Goal: Transaction & Acquisition: Book appointment/travel/reservation

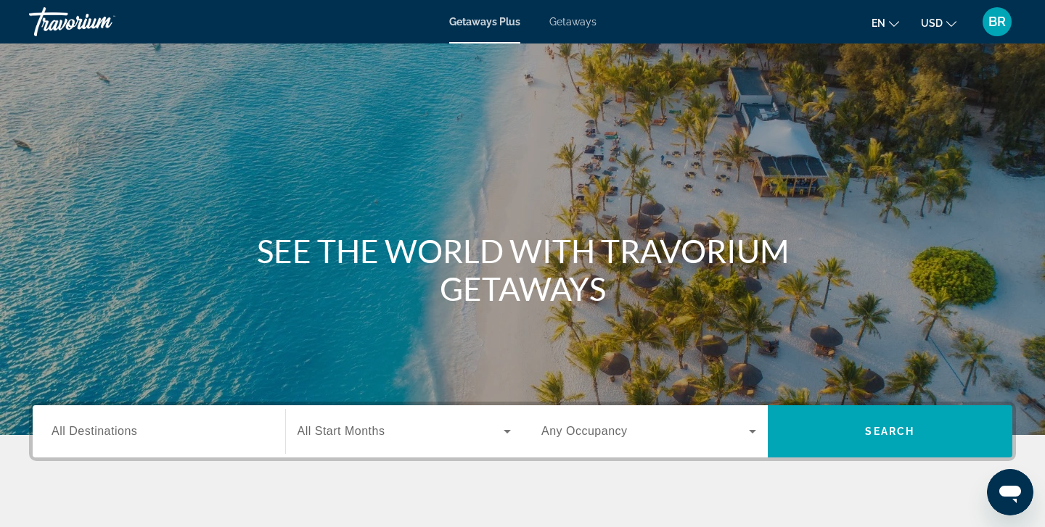
click at [79, 430] on span "All Destinations" at bounding box center [95, 431] width 86 height 12
click at [79, 430] on input "Destination All Destinations" at bounding box center [159, 432] width 215 height 17
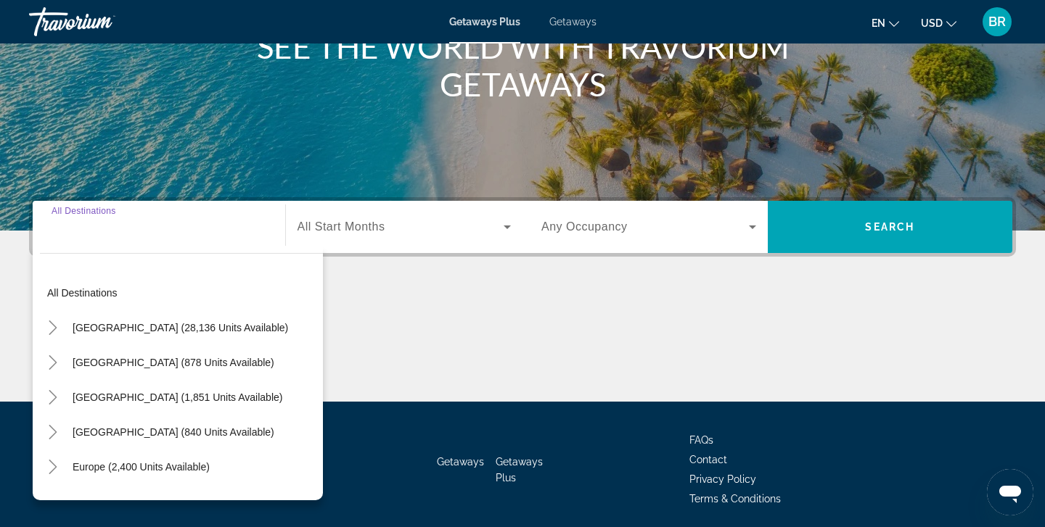
scroll to position [257, 0]
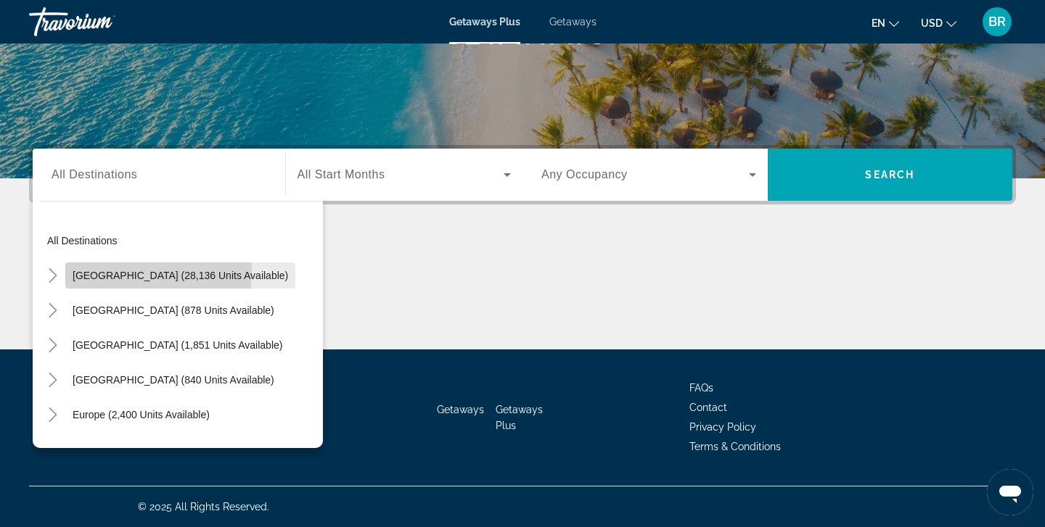
click at [115, 272] on span "United States (28,136 units available)" at bounding box center [180, 276] width 215 height 12
type input "**********"
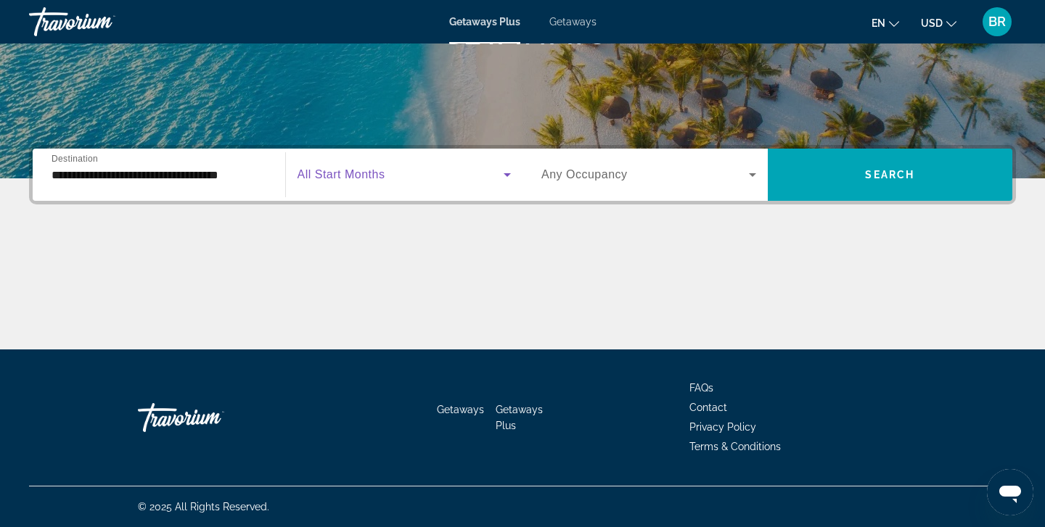
click at [506, 173] on icon "Search widget" at bounding box center [506, 174] width 17 height 17
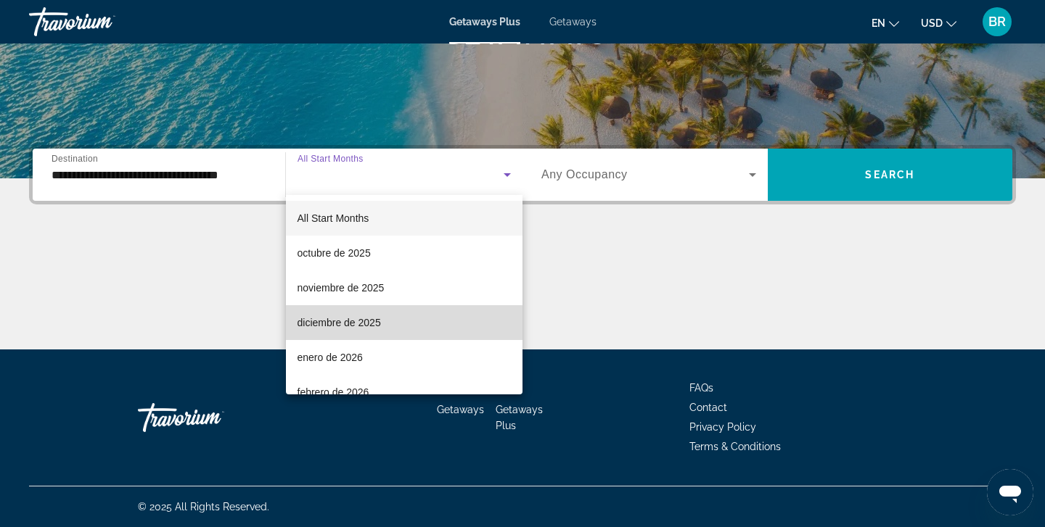
click at [327, 324] on span "diciembre de 2025" at bounding box center [338, 322] width 83 height 17
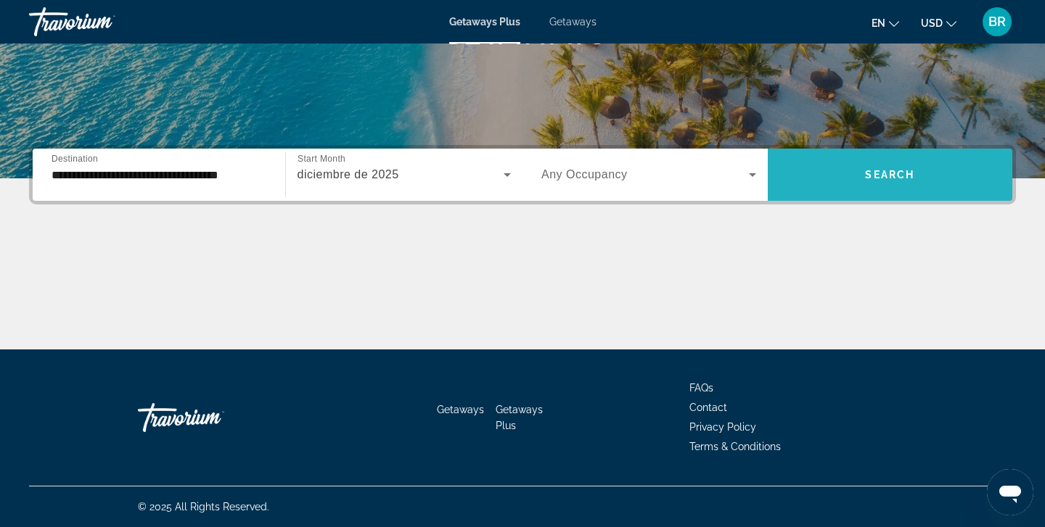
click at [895, 176] on span "Search" at bounding box center [889, 175] width 49 height 12
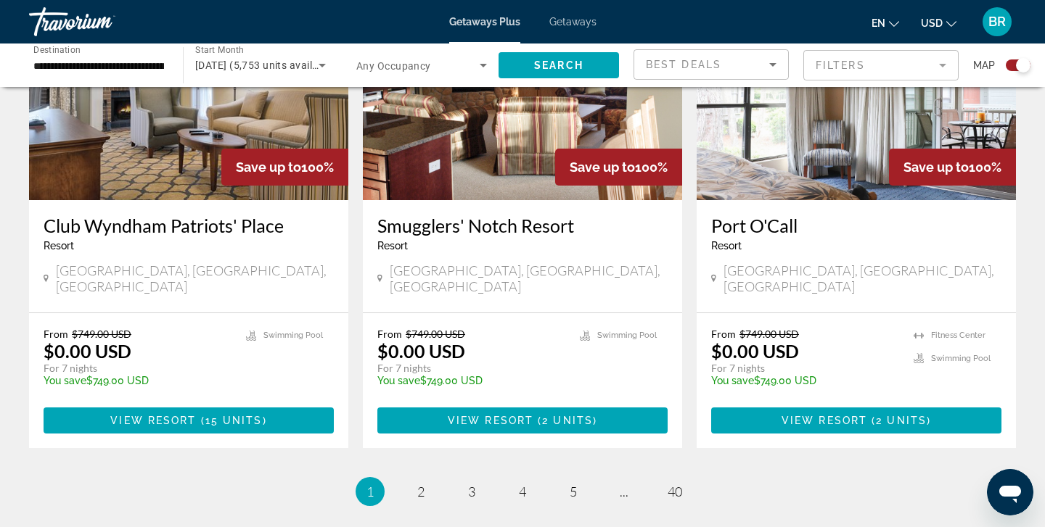
scroll to position [2213, 0]
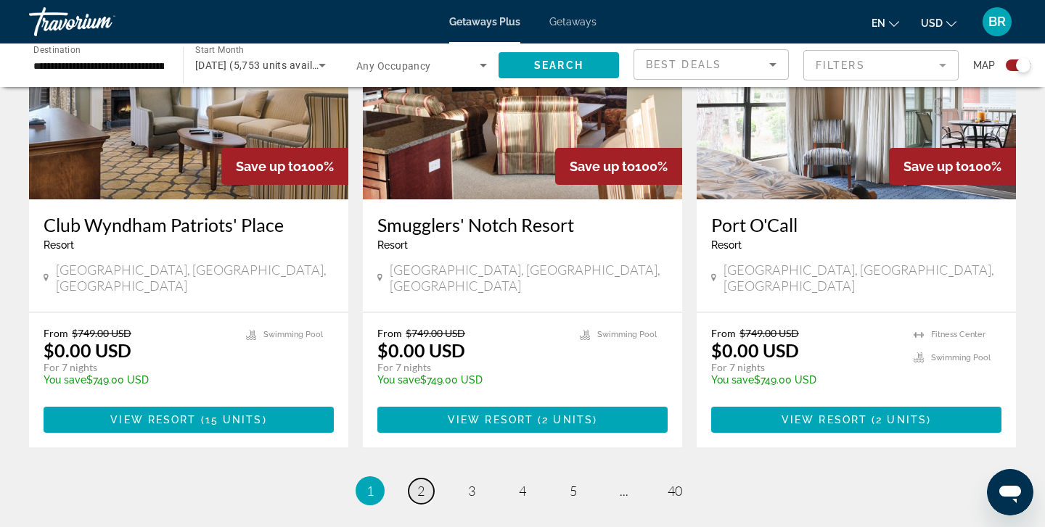
click at [419, 483] on span "2" at bounding box center [420, 491] width 7 height 16
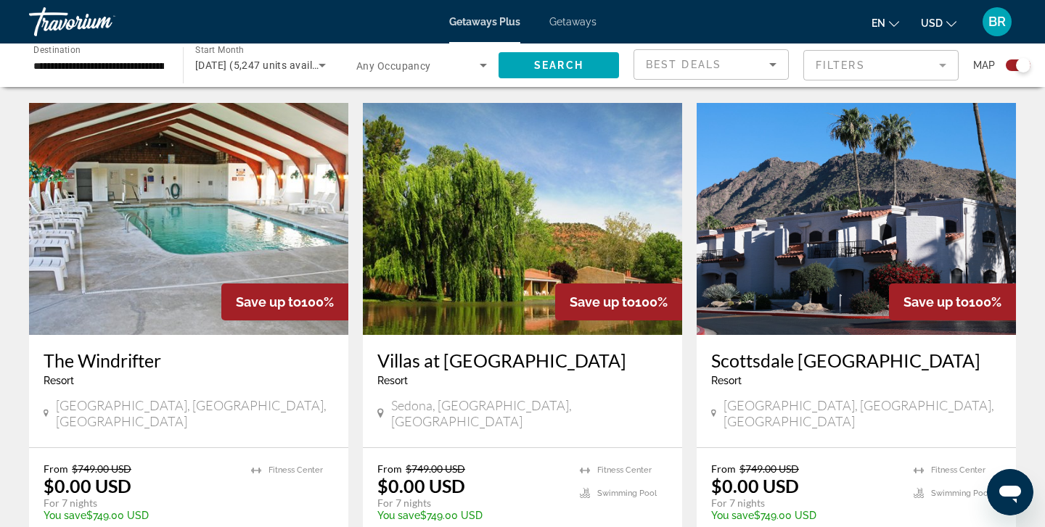
scroll to position [2146, 0]
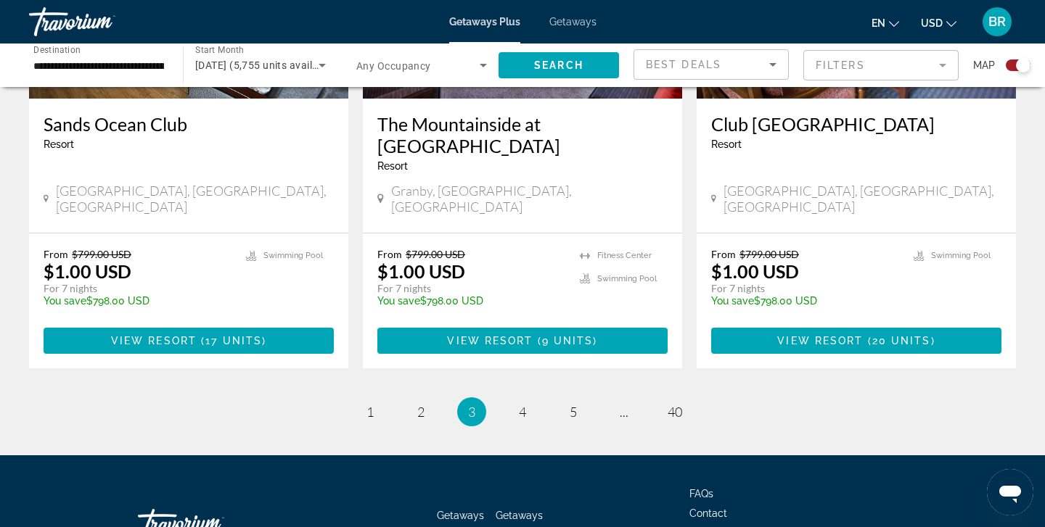
scroll to position [2292, 0]
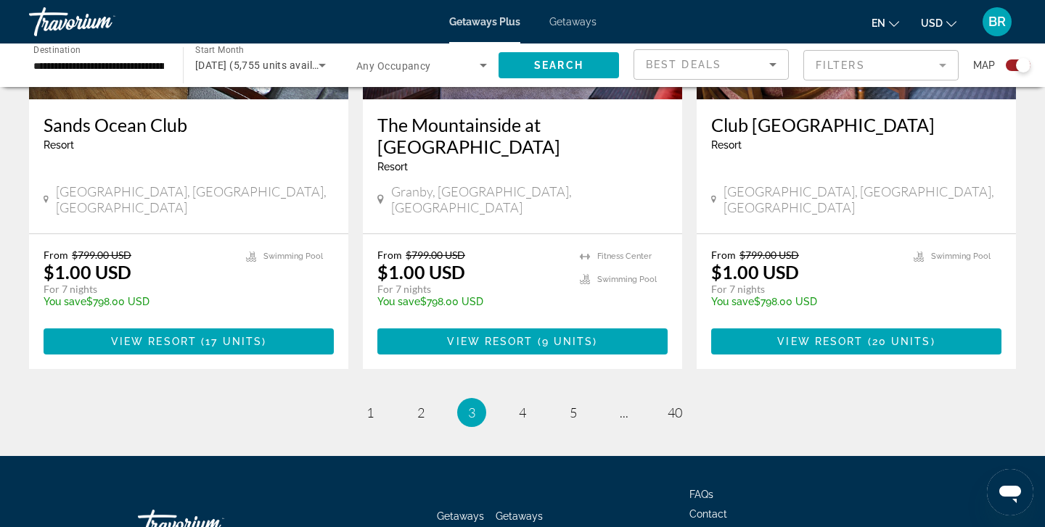
click at [120, 64] on input "**********" at bounding box center [98, 65] width 131 height 17
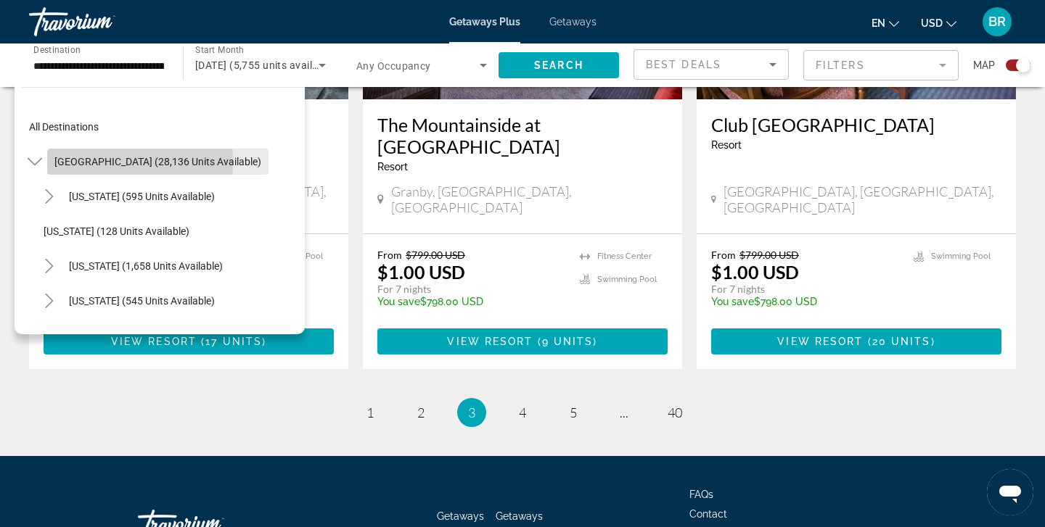
click at [57, 161] on span "United States (28,136 units available)" at bounding box center [157, 162] width 207 height 12
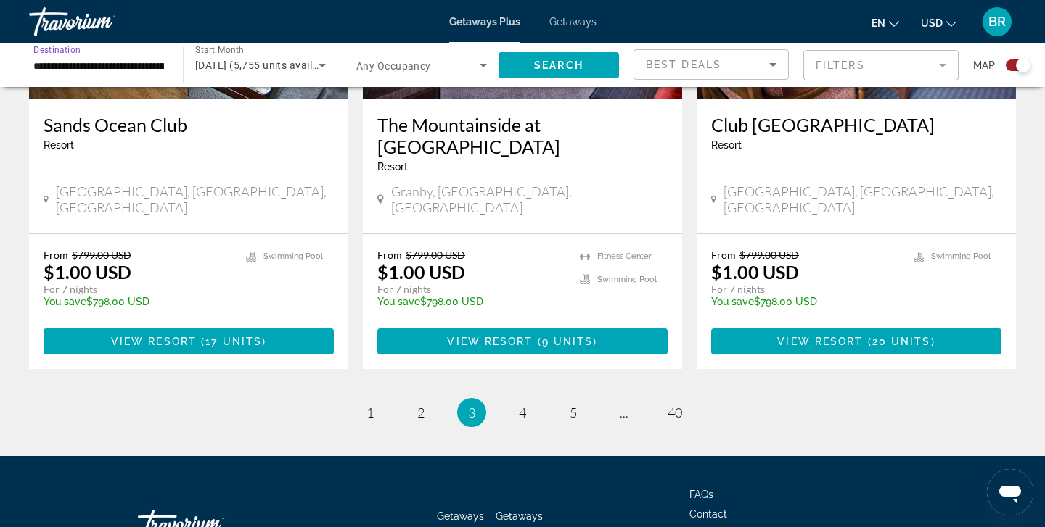
click at [78, 60] on input "**********" at bounding box center [98, 65] width 131 height 17
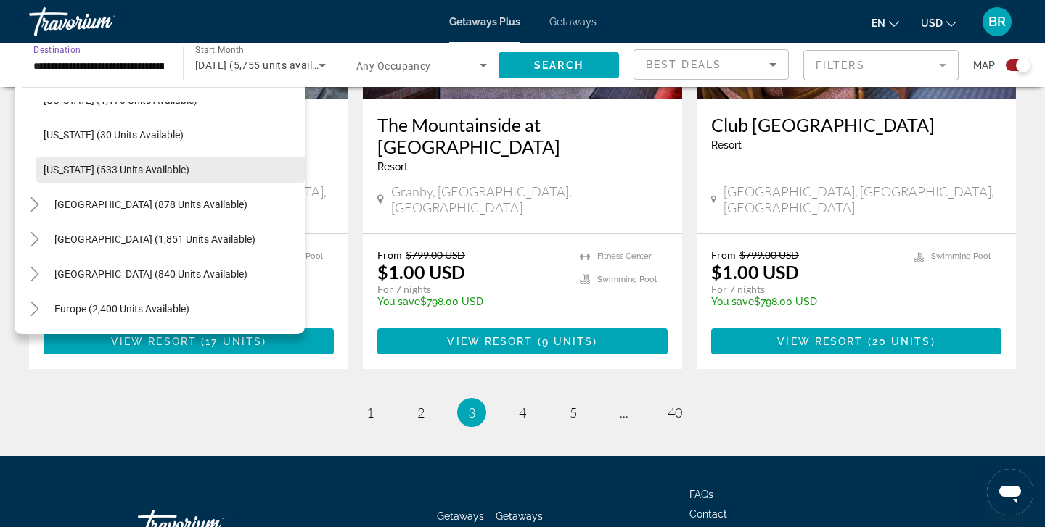
scroll to position [1286, 0]
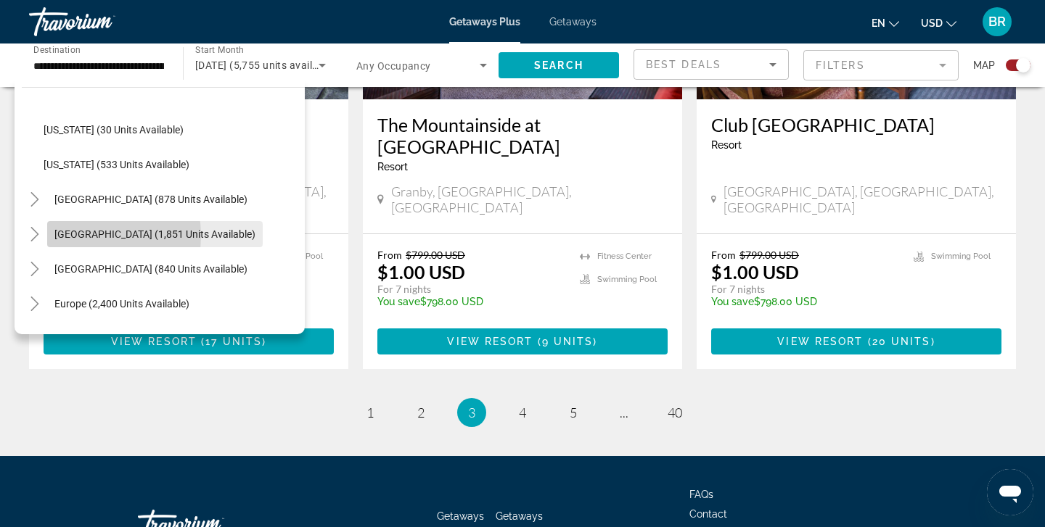
click at [76, 236] on span "Canada (1,851 units available)" at bounding box center [154, 235] width 201 height 12
type input "**********"
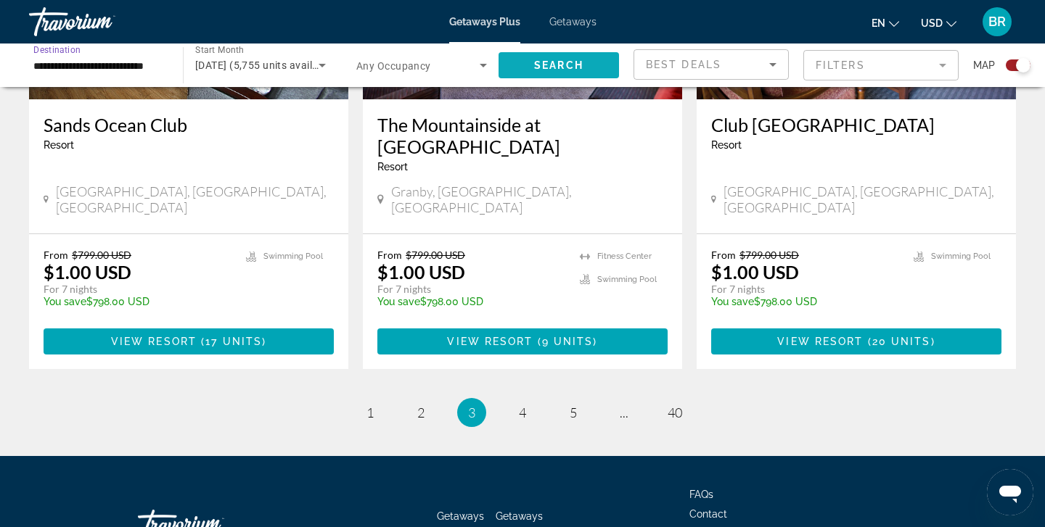
click at [548, 61] on span "Search" at bounding box center [558, 65] width 49 height 12
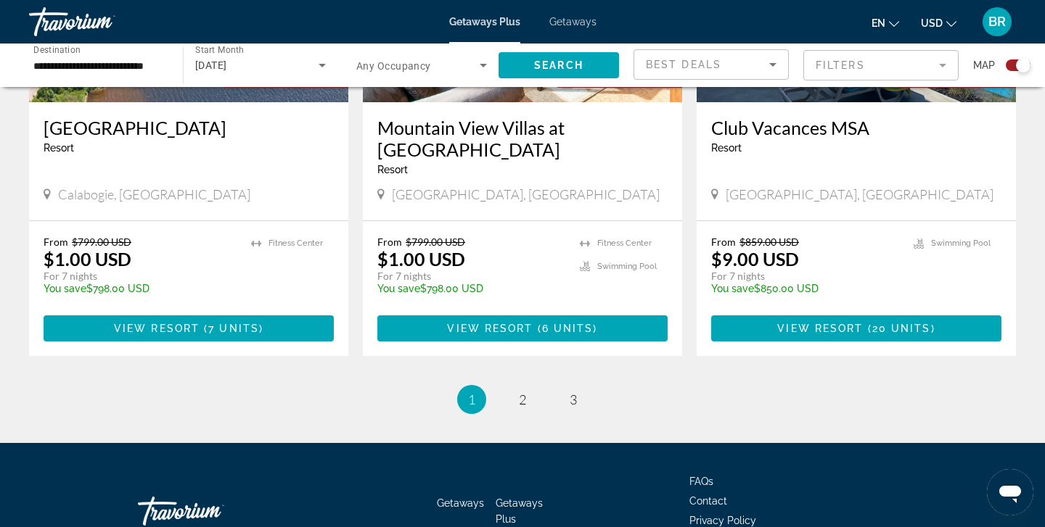
scroll to position [2248, 0]
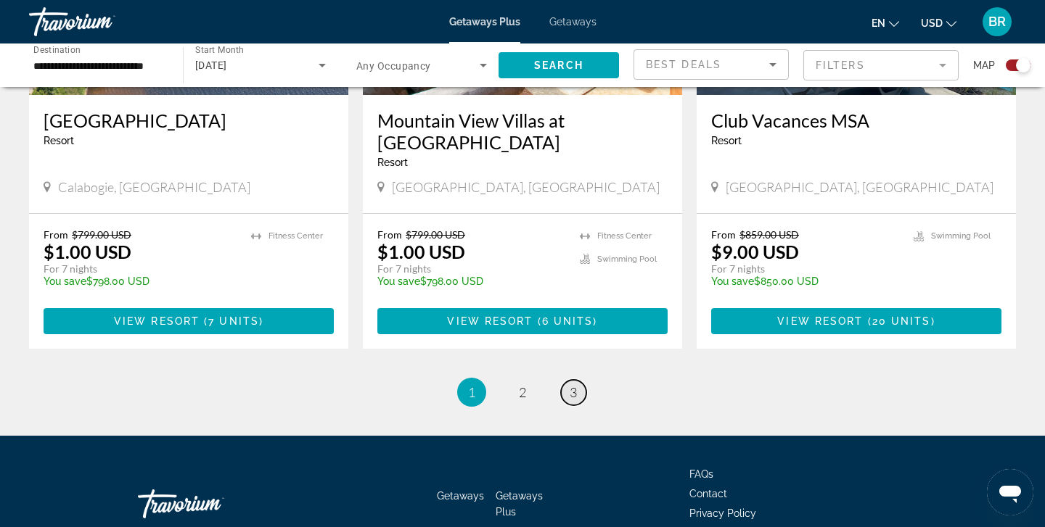
click at [575, 389] on span "3" at bounding box center [573, 393] width 7 height 16
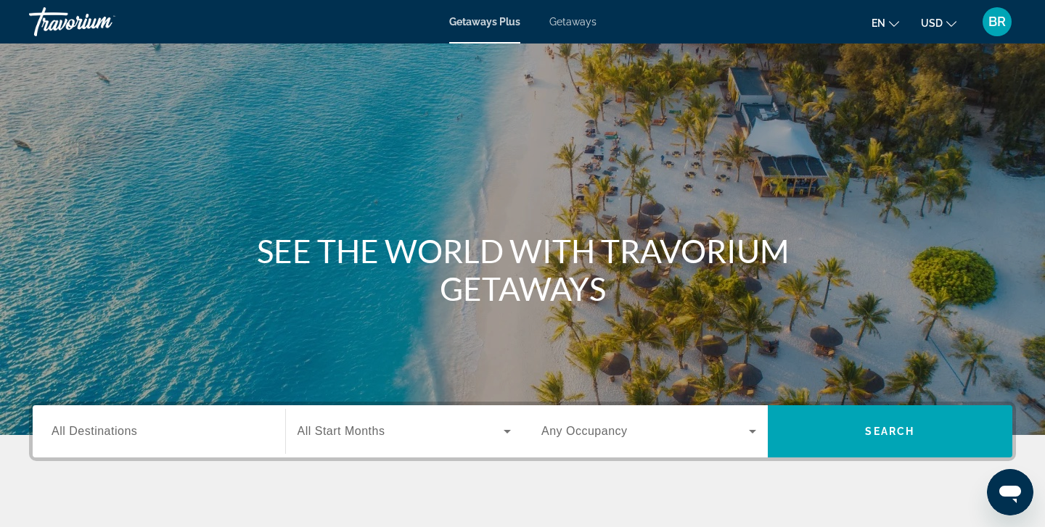
click at [78, 432] on span "All Destinations" at bounding box center [95, 431] width 86 height 12
click at [78, 432] on input "Destination All Destinations" at bounding box center [159, 432] width 215 height 17
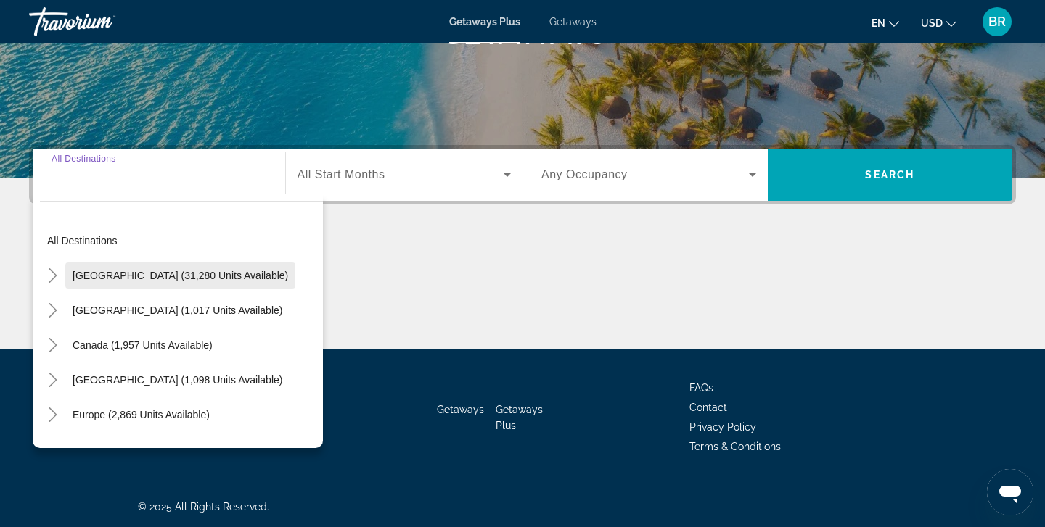
click at [90, 272] on span "United States (31,280 units available)" at bounding box center [180, 276] width 215 height 12
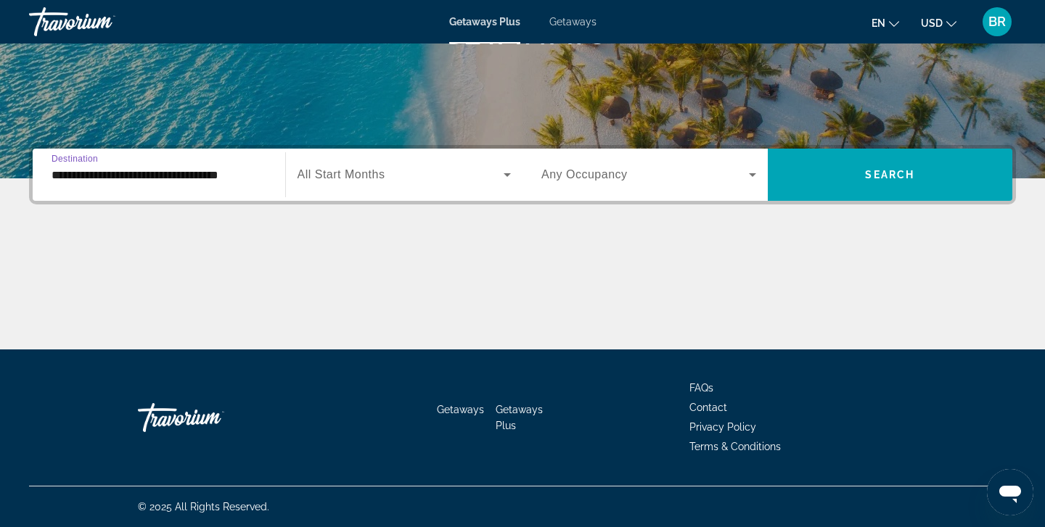
click at [96, 178] on input "**********" at bounding box center [159, 175] width 215 height 17
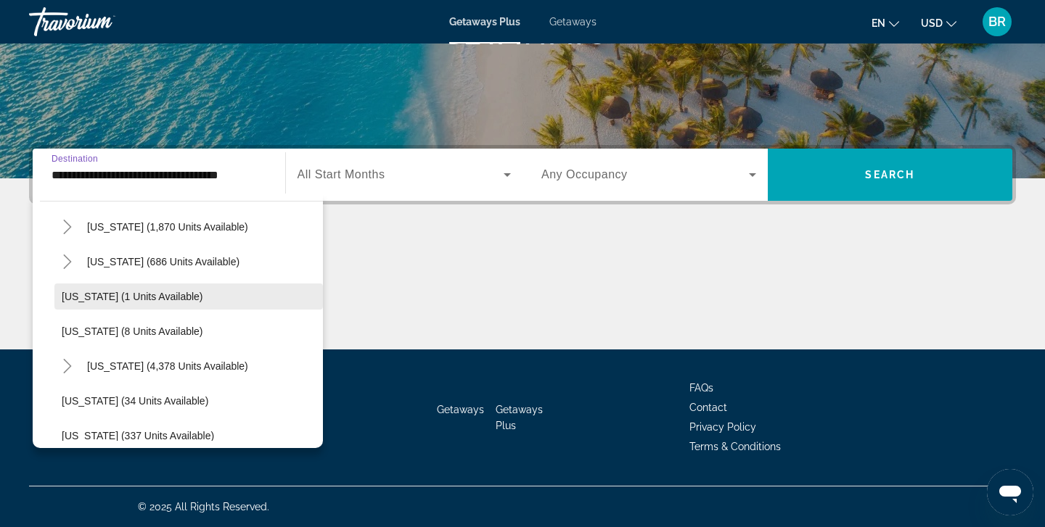
scroll to position [165, 0]
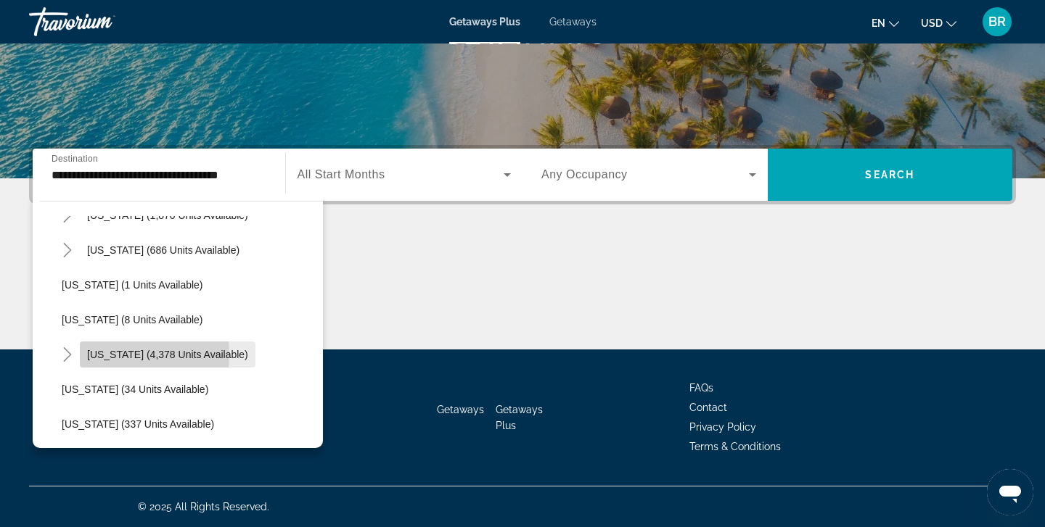
click at [100, 355] on span "Florida (4,378 units available)" at bounding box center [167, 355] width 161 height 12
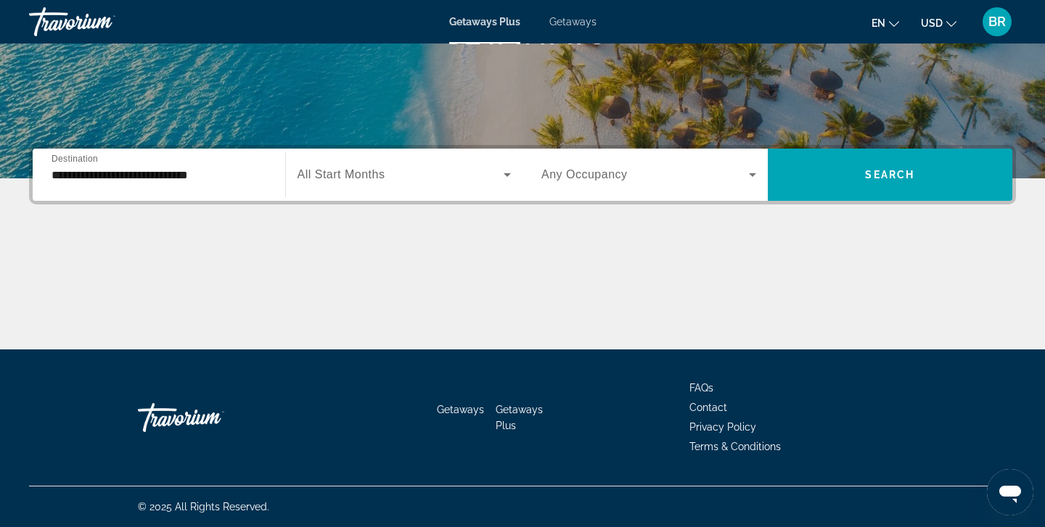
click at [98, 158] on span "Destination" at bounding box center [75, 158] width 46 height 9
click at [98, 167] on input "**********" at bounding box center [159, 175] width 215 height 17
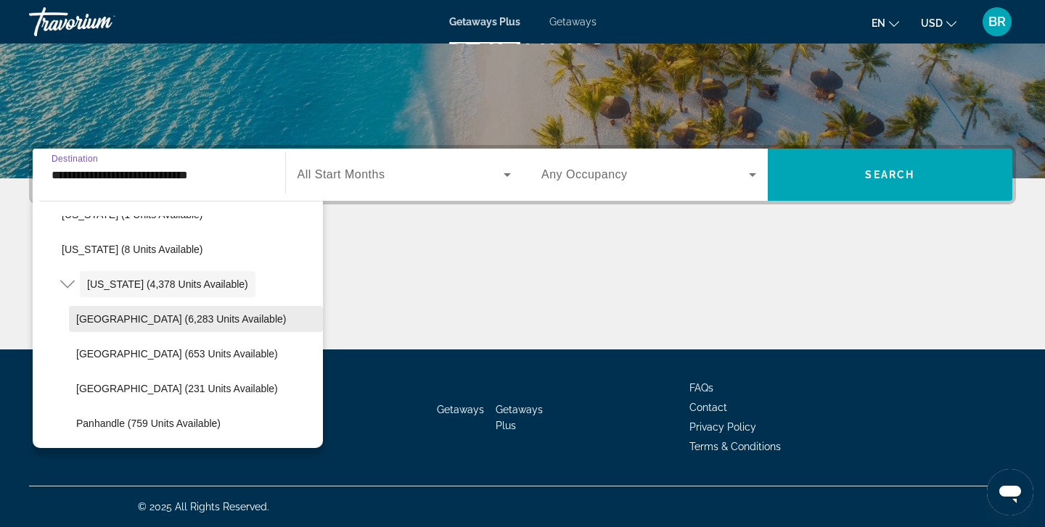
scroll to position [241, 0]
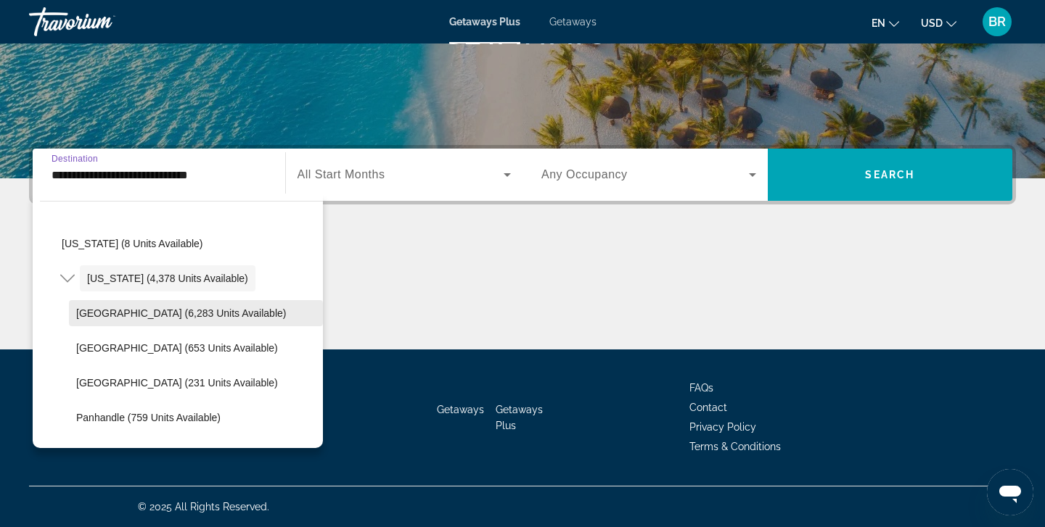
click at [181, 312] on span "Orlando & Disney Area (6,283 units available)" at bounding box center [181, 314] width 210 height 12
type input "**********"
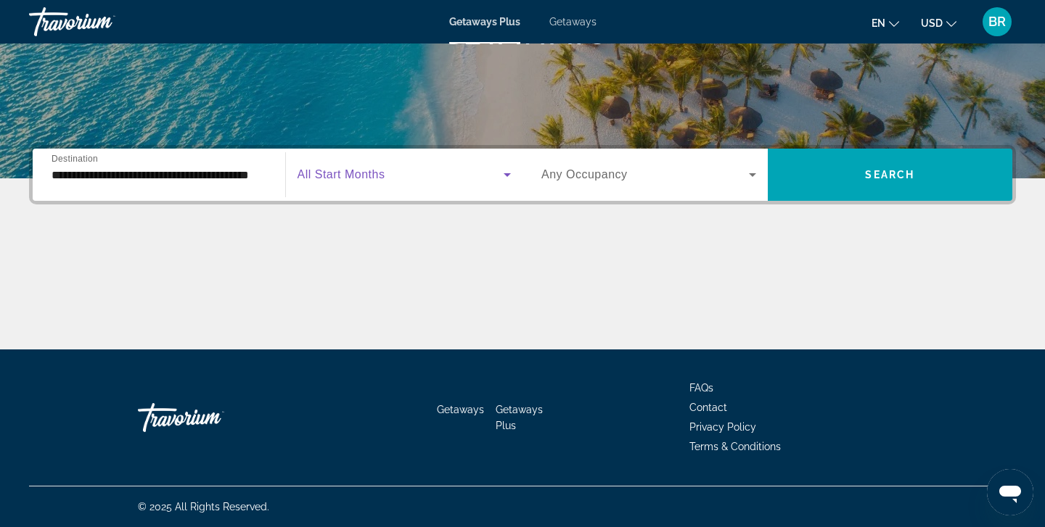
click at [507, 176] on icon "Search widget" at bounding box center [506, 175] width 7 height 4
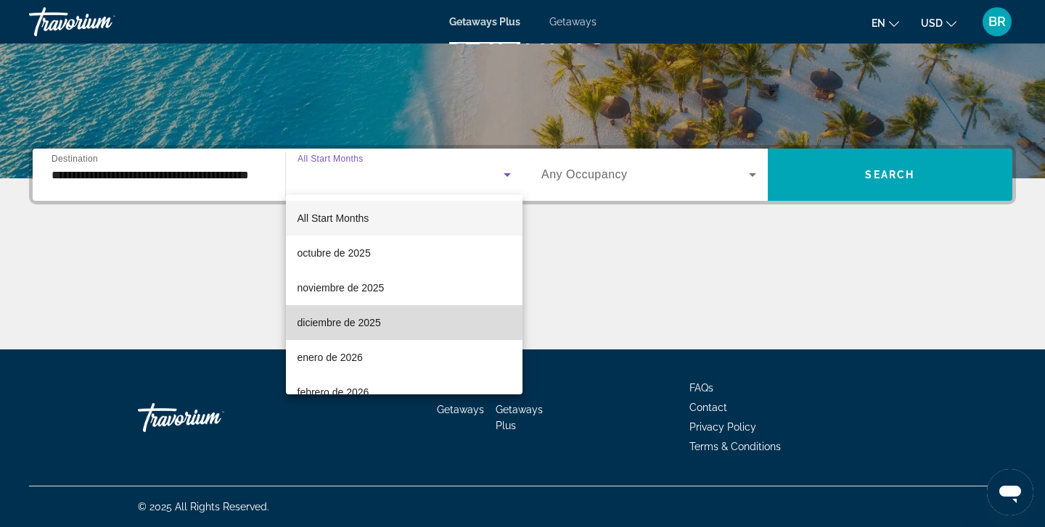
click at [343, 321] on span "diciembre de 2025" at bounding box center [338, 322] width 83 height 17
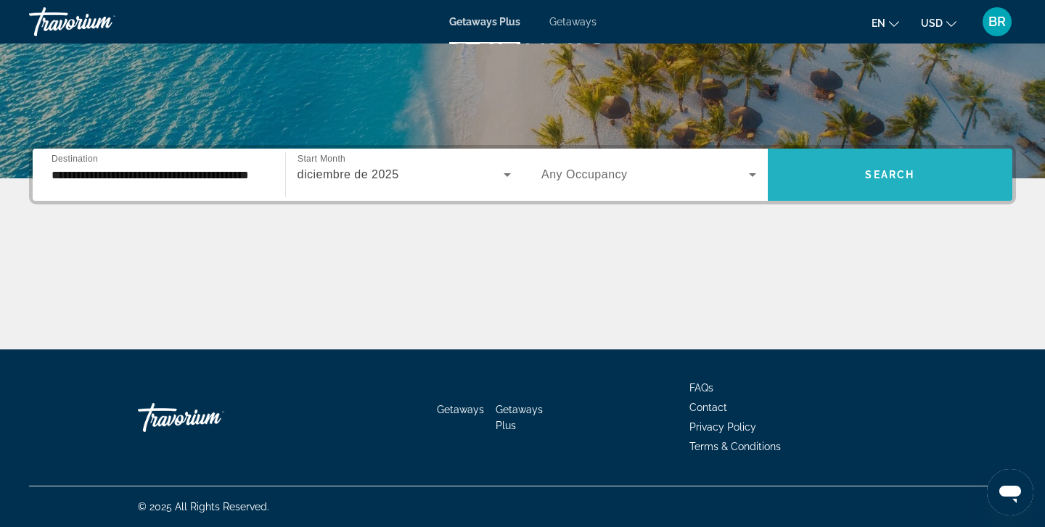
click at [901, 172] on span "Search" at bounding box center [889, 175] width 49 height 12
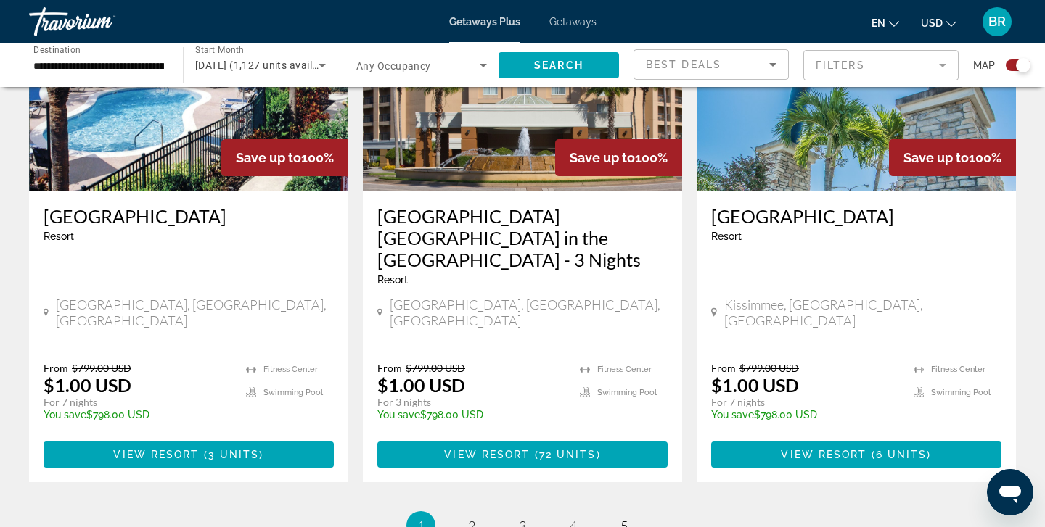
scroll to position [2252, 0]
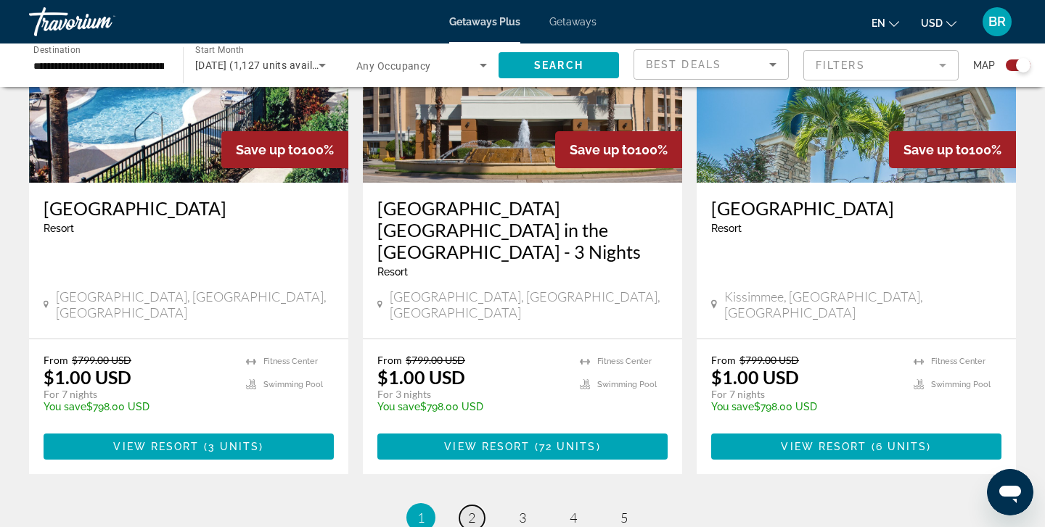
click at [472, 510] on span "2" at bounding box center [471, 518] width 7 height 16
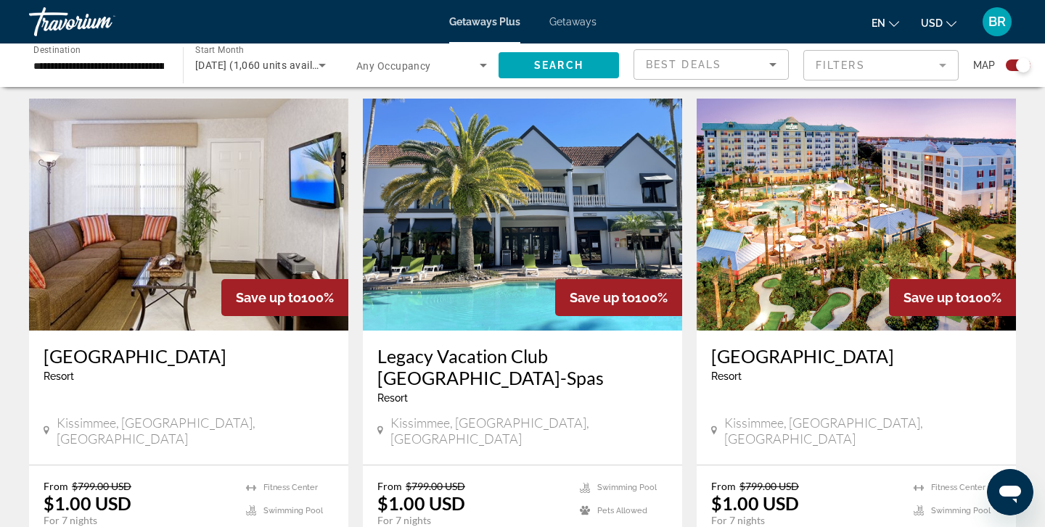
scroll to position [496, 0]
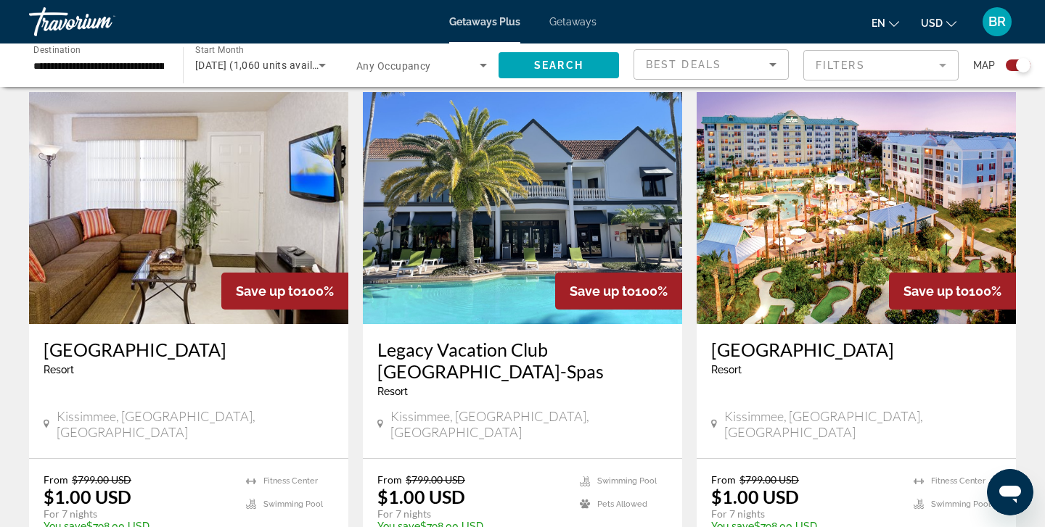
click at [500, 232] on img "Main content" at bounding box center [522, 208] width 319 height 232
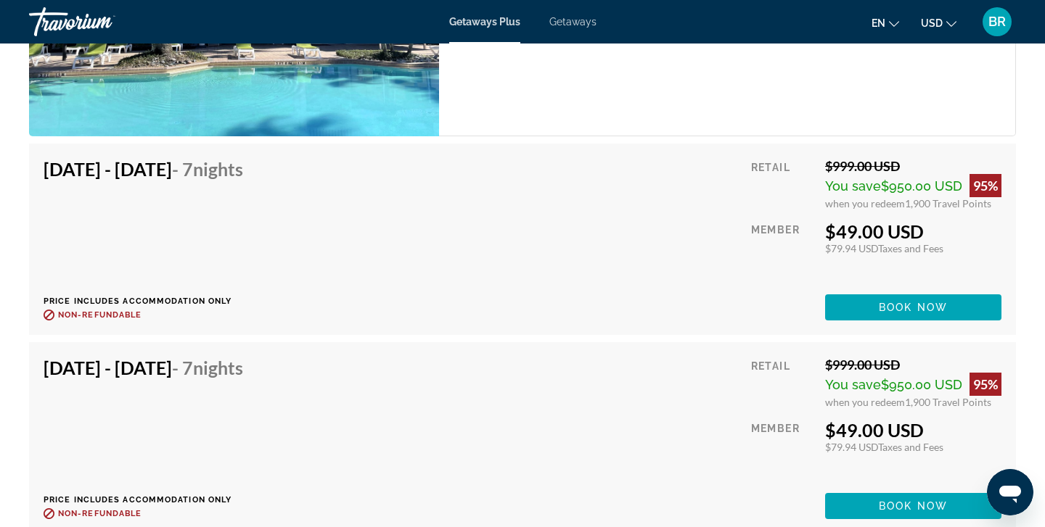
scroll to position [4556, 0]
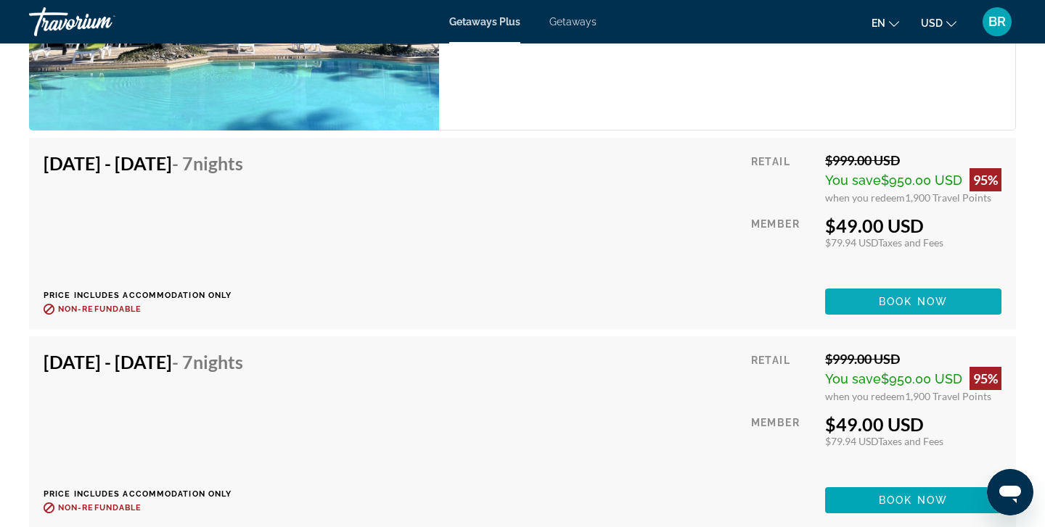
click at [900, 302] on span "Book now" at bounding box center [913, 302] width 69 height 12
